Goal: Information Seeking & Learning: Learn about a topic

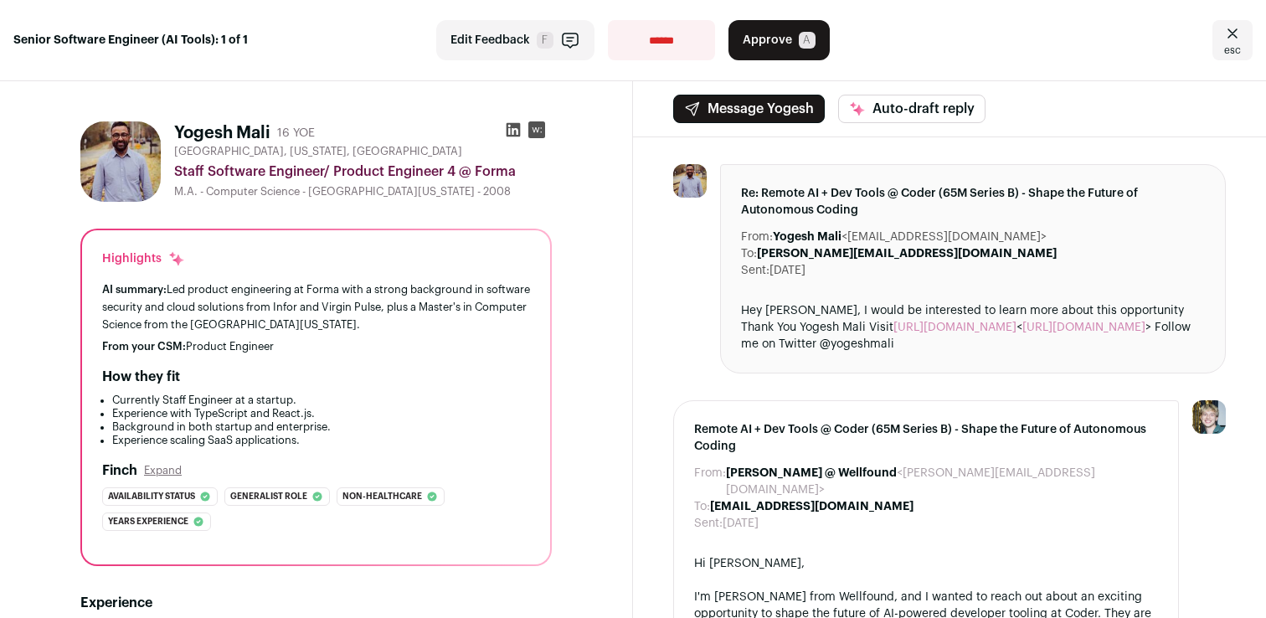
click at [439, 286] on div "AI summary: Led product engineering at Forma with a strong background in softwa…" at bounding box center [316, 307] width 428 height 53
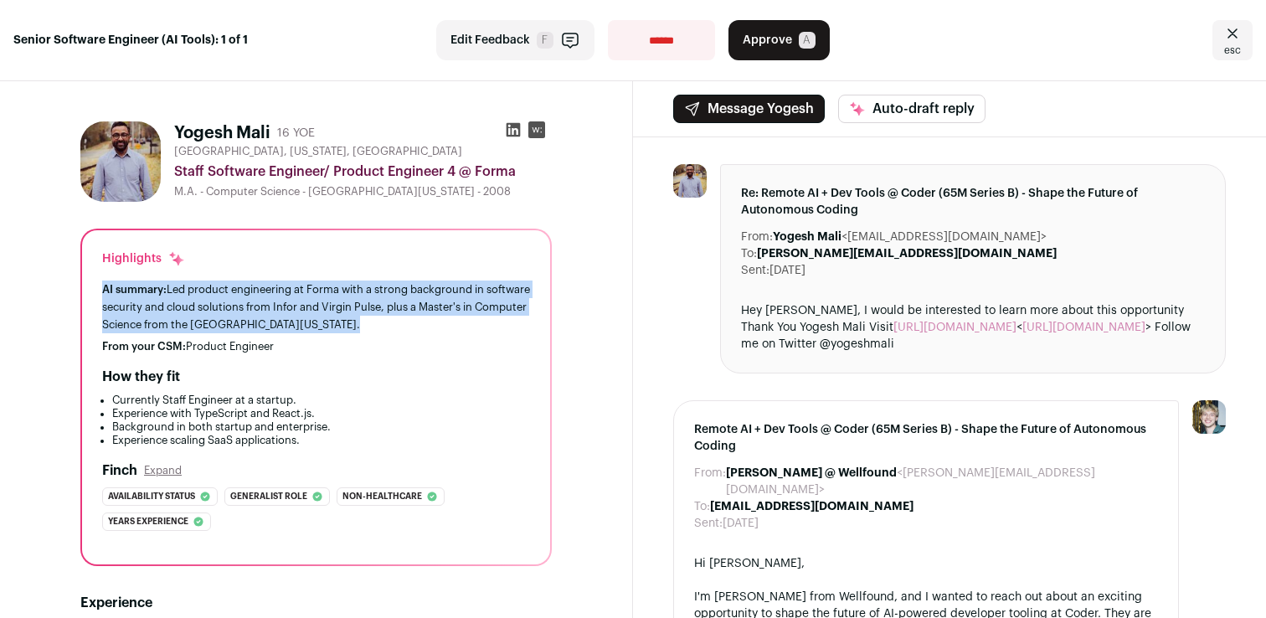
click at [439, 286] on div "AI summary: Led product engineering at Forma with a strong background in softwa…" at bounding box center [316, 307] width 428 height 53
drag, startPoint x: 439, startPoint y: 286, endPoint x: 464, endPoint y: 327, distance: 48.1
click at [464, 327] on div "AI summary: Led product engineering at Forma with a strong background in softwa…" at bounding box center [316, 307] width 428 height 53
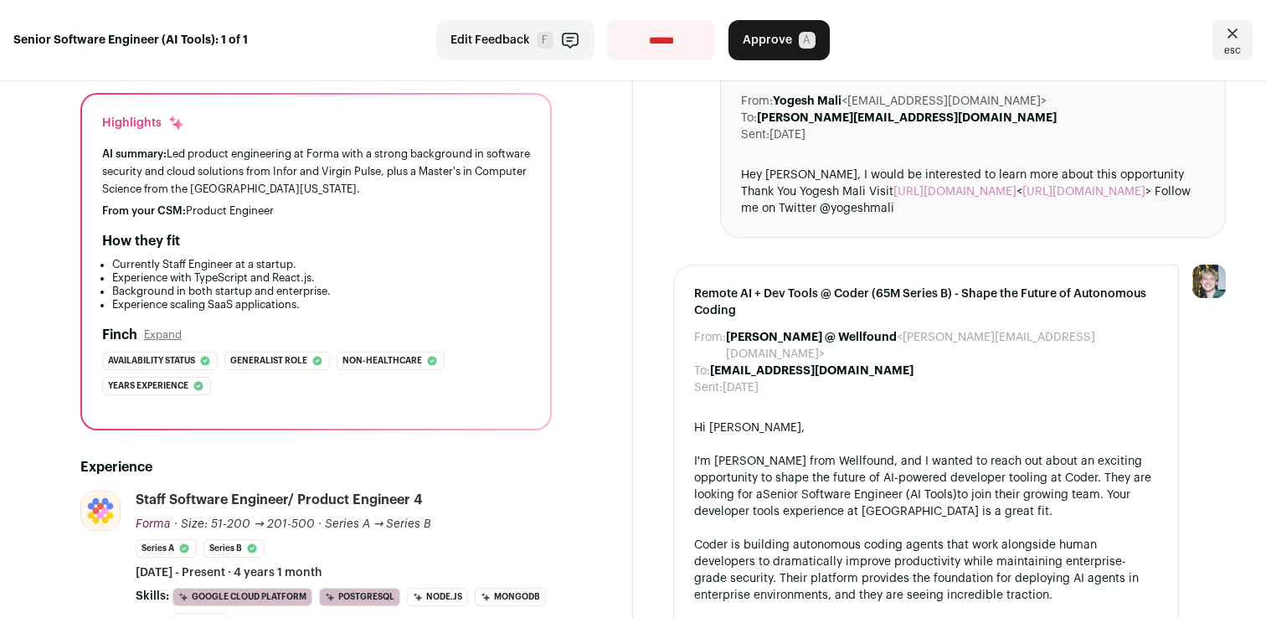
scroll to position [134, 0]
click at [362, 154] on div "AI summary: Led product engineering at Forma with a strong background in softwa…" at bounding box center [316, 173] width 428 height 53
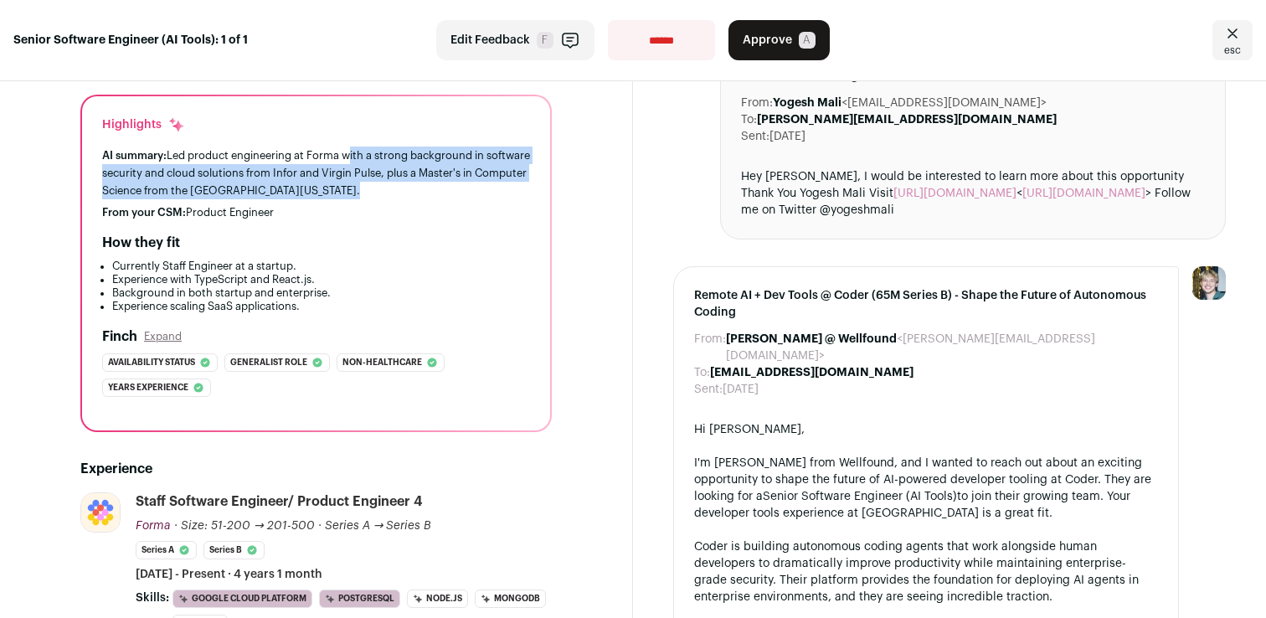
drag, startPoint x: 362, startPoint y: 154, endPoint x: 407, endPoint y: 193, distance: 60.0
click at [407, 193] on div "AI summary: Led product engineering at Forma with a strong background in softwa…" at bounding box center [316, 173] width 428 height 53
drag, startPoint x: 407, startPoint y: 193, endPoint x: 345, endPoint y: 171, distance: 66.0
click at [345, 171] on div "AI summary: Led product engineering at Forma with a strong background in softwa…" at bounding box center [316, 173] width 428 height 53
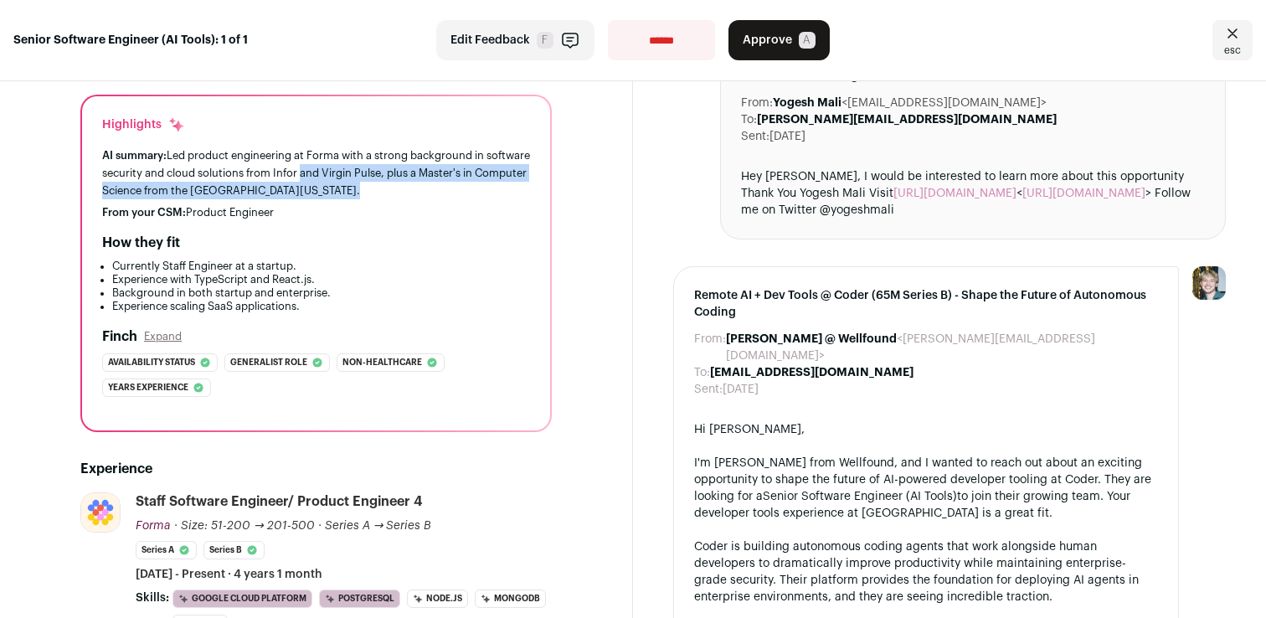
click at [345, 171] on div "AI summary: Led product engineering at Forma with a strong background in softwa…" at bounding box center [316, 173] width 428 height 53
drag, startPoint x: 345, startPoint y: 171, endPoint x: 412, endPoint y: 189, distance: 69.5
click at [412, 189] on div "AI summary: Led product engineering at Forma with a strong background in softwa…" at bounding box center [316, 173] width 428 height 53
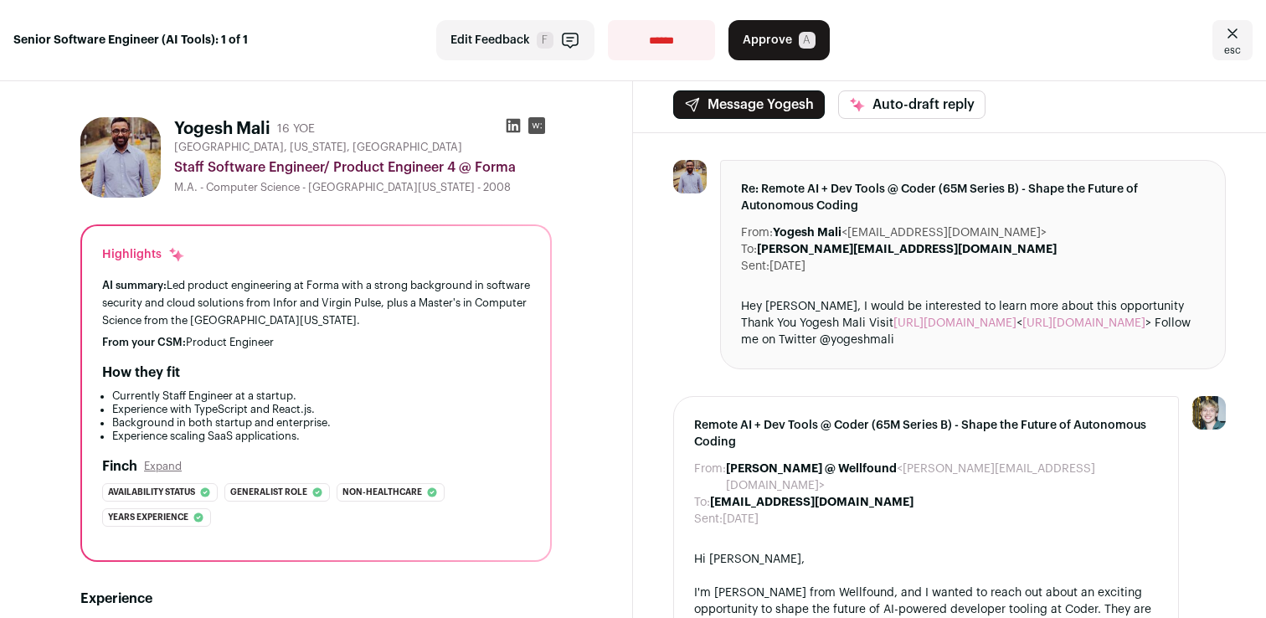
scroll to position [0, 0]
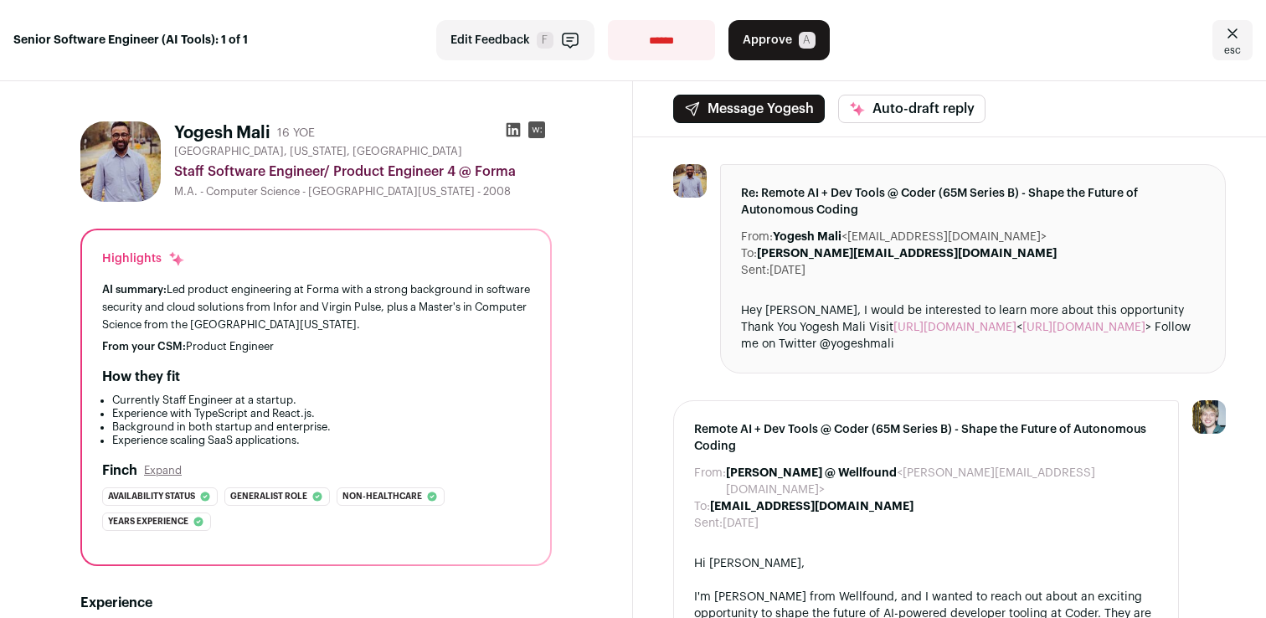
click at [245, 129] on h1 "Yogesh Mali" at bounding box center [222, 132] width 96 height 23
drag, startPoint x: 245, startPoint y: 129, endPoint x: 205, endPoint y: 129, distance: 40.2
click at [205, 129] on h1 "Yogesh Mali" at bounding box center [222, 132] width 96 height 23
drag, startPoint x: 205, startPoint y: 129, endPoint x: 264, endPoint y: 128, distance: 58.6
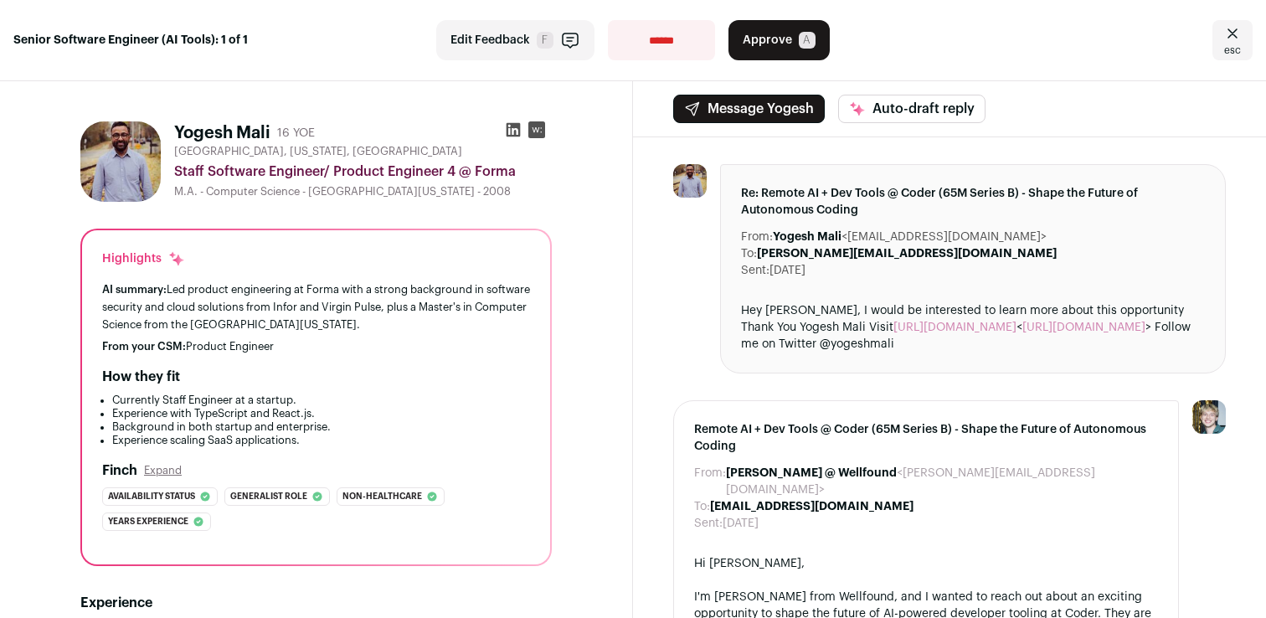
click at [264, 128] on h1 "Yogesh Mali" at bounding box center [222, 132] width 96 height 23
drag, startPoint x: 264, startPoint y: 128, endPoint x: 216, endPoint y: 123, distance: 48.0
click at [216, 123] on h1 "Yogesh Mali" at bounding box center [222, 132] width 96 height 23
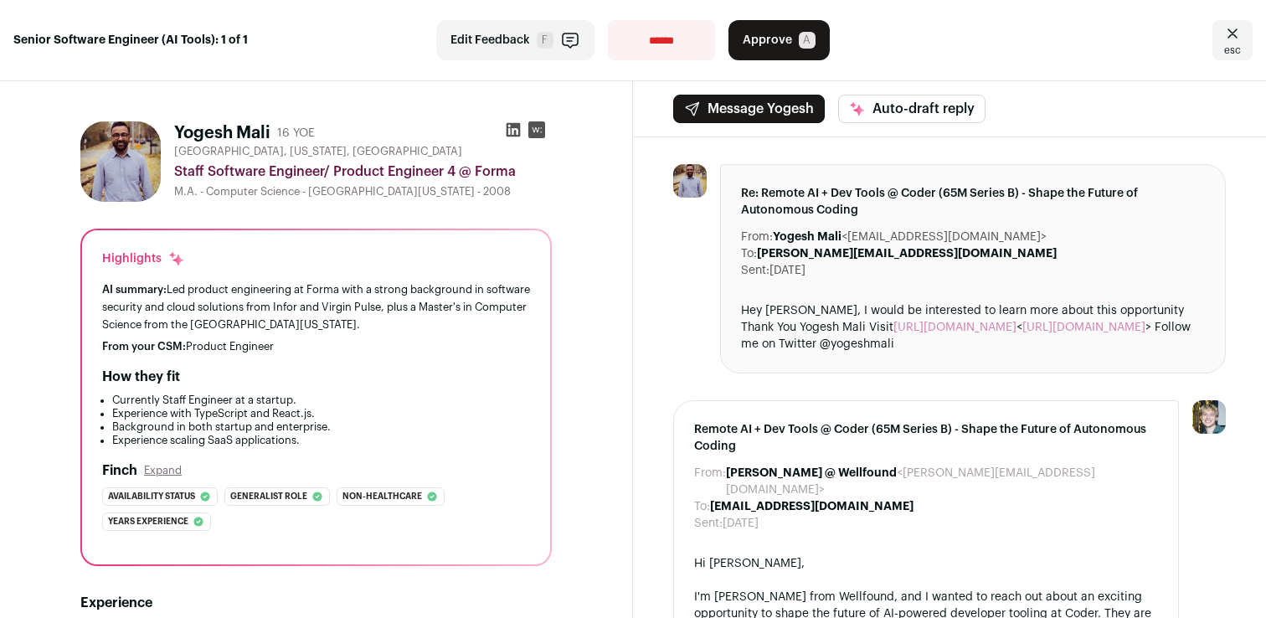
drag, startPoint x: 216, startPoint y: 123, endPoint x: 277, endPoint y: 130, distance: 61.5
click at [277, 131] on div "Yogesh Mali 16 YOE" at bounding box center [244, 132] width 141 height 23
click at [277, 130] on div "16 YOE" at bounding box center [296, 133] width 38 height 17
drag, startPoint x: 277, startPoint y: 130, endPoint x: 238, endPoint y: 130, distance: 39.4
click at [238, 130] on div "Yogesh Mali 16 YOE" at bounding box center [244, 132] width 141 height 23
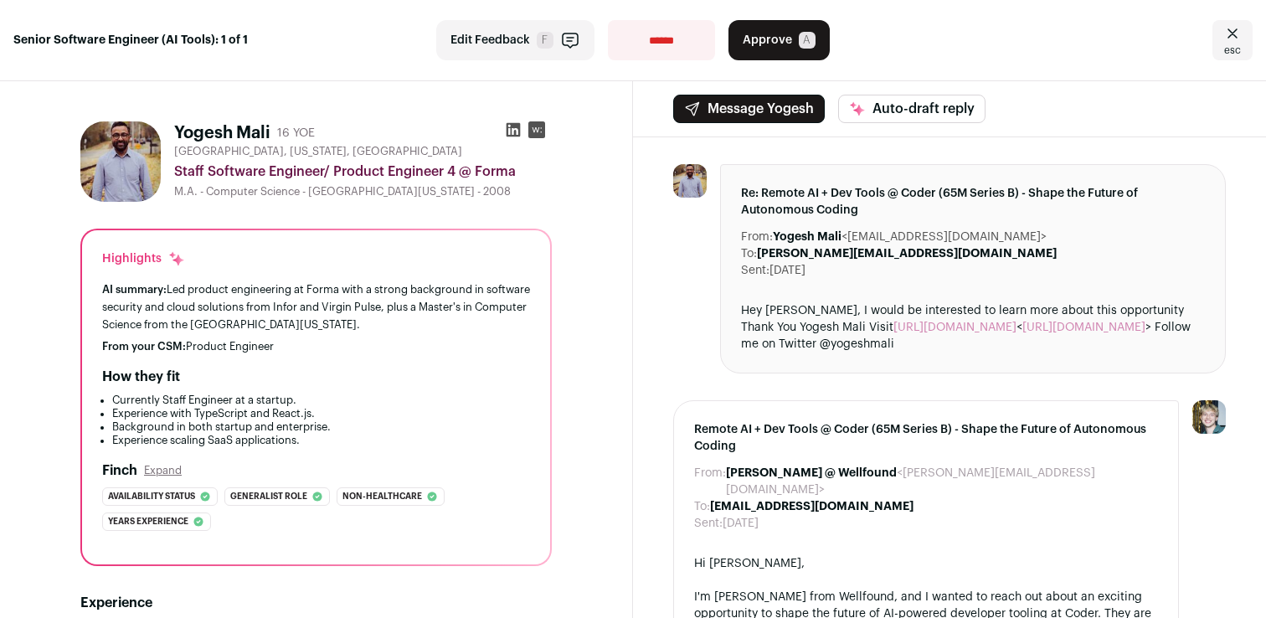
click at [238, 130] on h1 "Yogesh Mali" at bounding box center [222, 132] width 96 height 23
